Goal: Check status: Check status

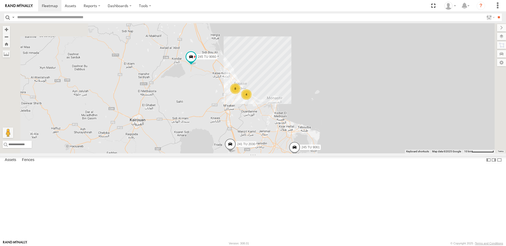
drag, startPoint x: 245, startPoint y: 103, endPoint x: 244, endPoint y: 122, distance: 18.6
click at [244, 122] on div "241 TU 2030 241 TU 2029 245 TU 9061 245 TU 9065 246 TU 8280 241 TU 2031 231 TU …" at bounding box center [253, 88] width 506 height 130
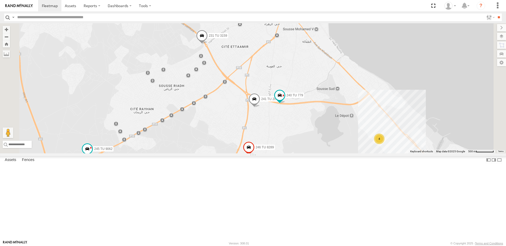
click at [306, 21] on span at bounding box center [300, 14] width 12 height 14
drag, startPoint x: 341, startPoint y: 86, endPoint x: 333, endPoint y: 109, distance: 24.5
click at [308, 109] on div "241 TU 2030 241 TU 2029 245 TU 9061 245 TU 9065 246 TU 8280 241 TU 2031 231 TU …" at bounding box center [253, 88] width 506 height 130
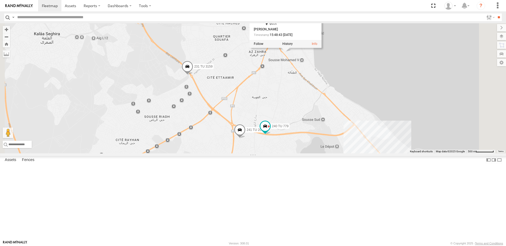
click at [308, 118] on div "241 TU 2030 241 TU 2029 245 TU 9061 245 TU 9065 246 TU 8280 241 TU 2031 231 TU …" at bounding box center [253, 88] width 506 height 130
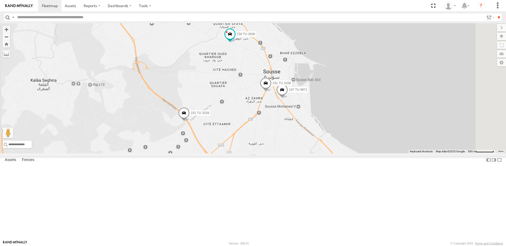
click at [292, 130] on div "241 TU 2030 241 TU 2029 245 TU 9061 245 TU 9065 246 TU 8280 241 TU 2031 231 TU …" at bounding box center [253, 88] width 506 height 130
drag, startPoint x: 267, startPoint y: 193, endPoint x: 262, endPoint y: 161, distance: 32.9
click at [262, 154] on div "241 TU 2030 241 TU 2029 245 TU 9061 245 TU 9065 246 TU 8280 241 TU 2031 231 TU …" at bounding box center [253, 88] width 506 height 130
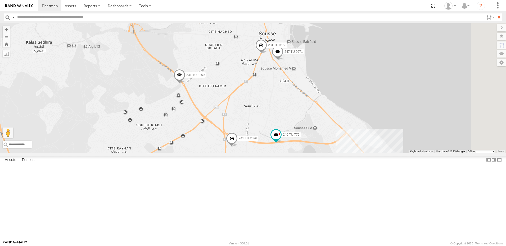
click at [185, 84] on span at bounding box center [179, 76] width 12 height 14
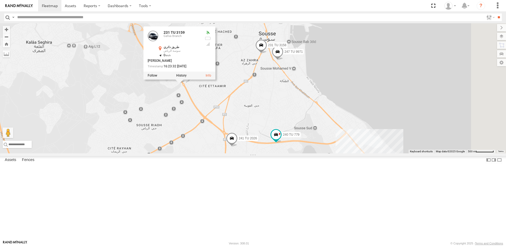
click at [232, 145] on div "241 TU 2030 241 TU 2029 245 TU 9061 245 TU 9065 246 TU 8280 241 TU 2031 231 TU …" at bounding box center [253, 88] width 506 height 130
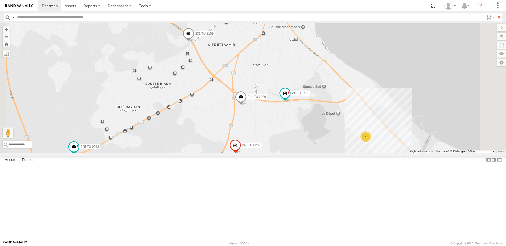
drag, startPoint x: 264, startPoint y: 215, endPoint x: 270, endPoint y: 188, distance: 27.5
click at [270, 154] on div "241 TU 2030 241 TU 2029 245 TU 9061 245 TU 9065 246 TU 8280 241 TU 2031 231 TU …" at bounding box center [253, 88] width 506 height 130
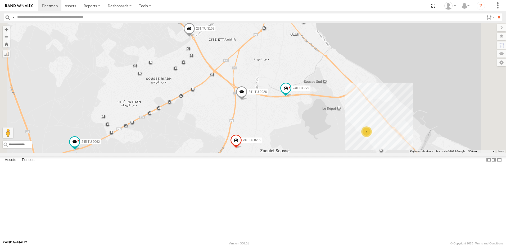
click at [247, 100] on span at bounding box center [242, 93] width 12 height 14
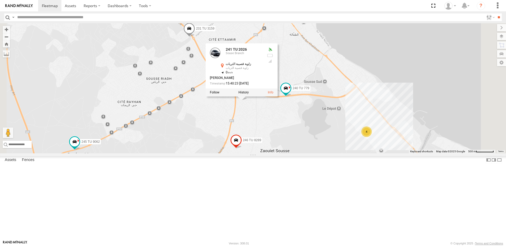
click at [267, 154] on div "241 TU 2030 241 TU 2029 245 TU 9061 245 TU 9065 246 TU 8280 241 TU 2031 231 TU …" at bounding box center [253, 88] width 506 height 130
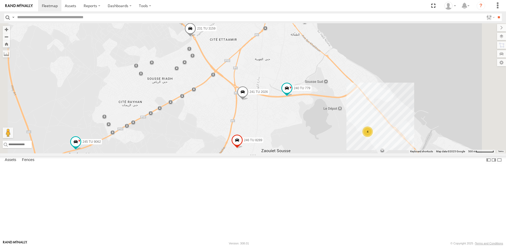
drag, startPoint x: 215, startPoint y: 180, endPoint x: 264, endPoint y: 172, distance: 49.8
click at [264, 154] on div "241 TU 2030 241 TU 2029 245 TU 9061 245 TU 9065 246 TU 8280 241 TU 2031 231 TU …" at bounding box center [253, 88] width 506 height 130
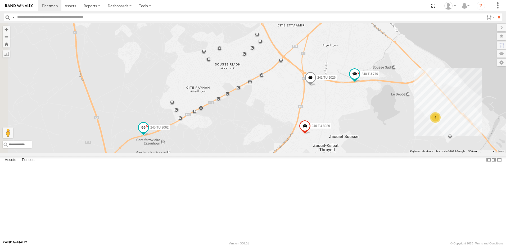
click at [148, 132] on span at bounding box center [144, 128] width 10 height 10
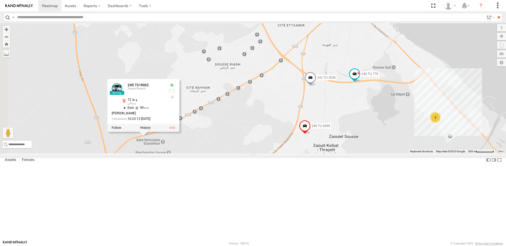
click at [263, 154] on div "241 TU 2030 241 TU 2029 245 TU 9061 245 TU 9065 246 TU 8280 241 TU 2031 231 TU …" at bounding box center [253, 88] width 506 height 130
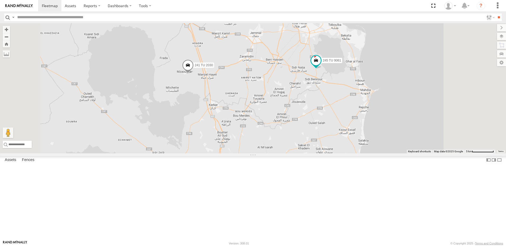
drag, startPoint x: 295, startPoint y: 100, endPoint x: 295, endPoint y: 171, distance: 71.1
click at [295, 154] on div "241 TU 2030 241 TU 2029 245 TU 9061 245 TU 9065 246 TU 8280 241 TU 2031 231 TU …" at bounding box center [253, 88] width 506 height 130
